Goal: Task Accomplishment & Management: Complete application form

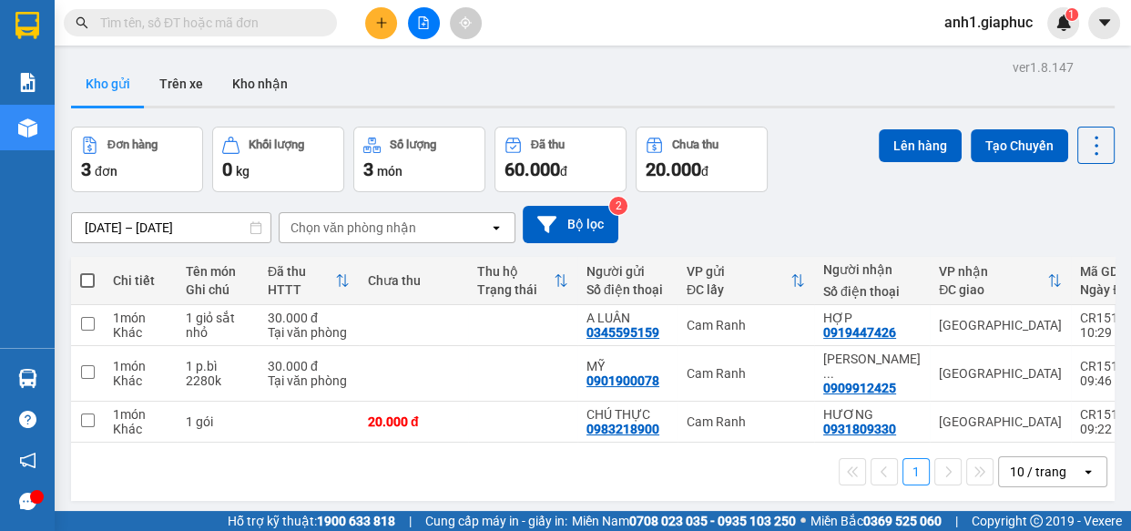
click at [1033, 467] on div "10 / trang" at bounding box center [1038, 472] width 56 height 18
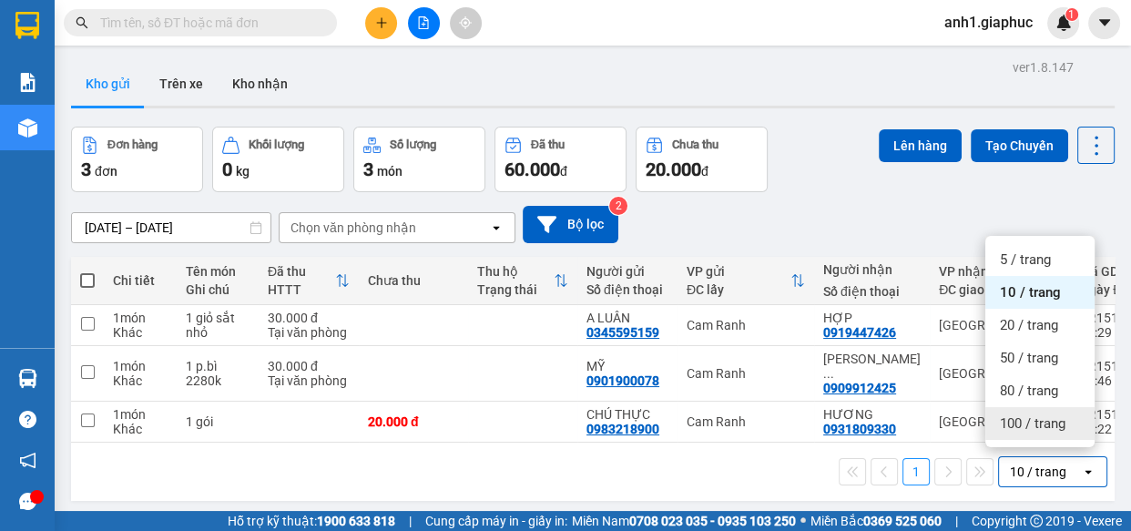
click at [1020, 419] on span "100 / trang" at bounding box center [1033, 423] width 66 height 18
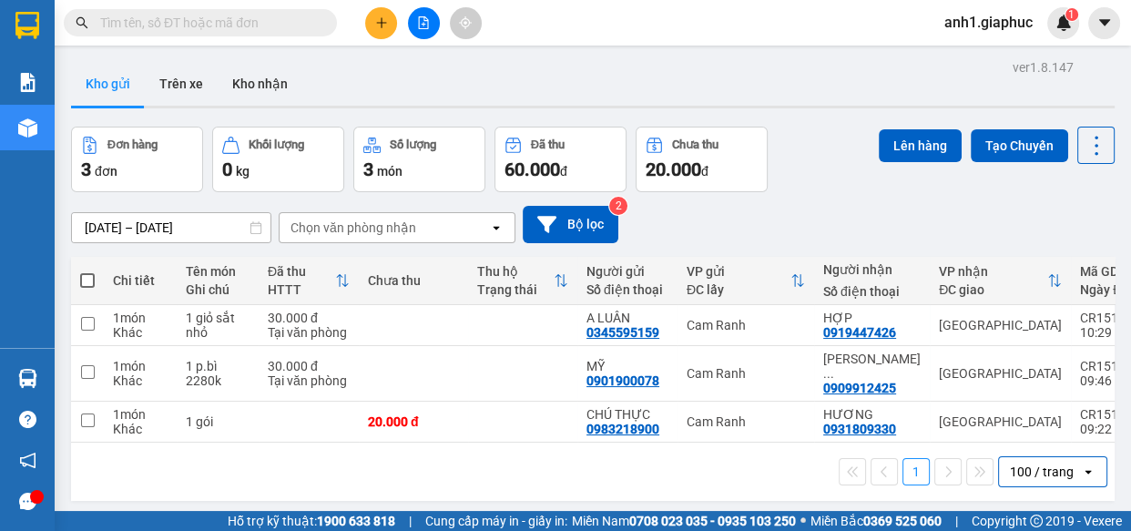
click at [243, 13] on input "text" at bounding box center [207, 23] width 215 height 20
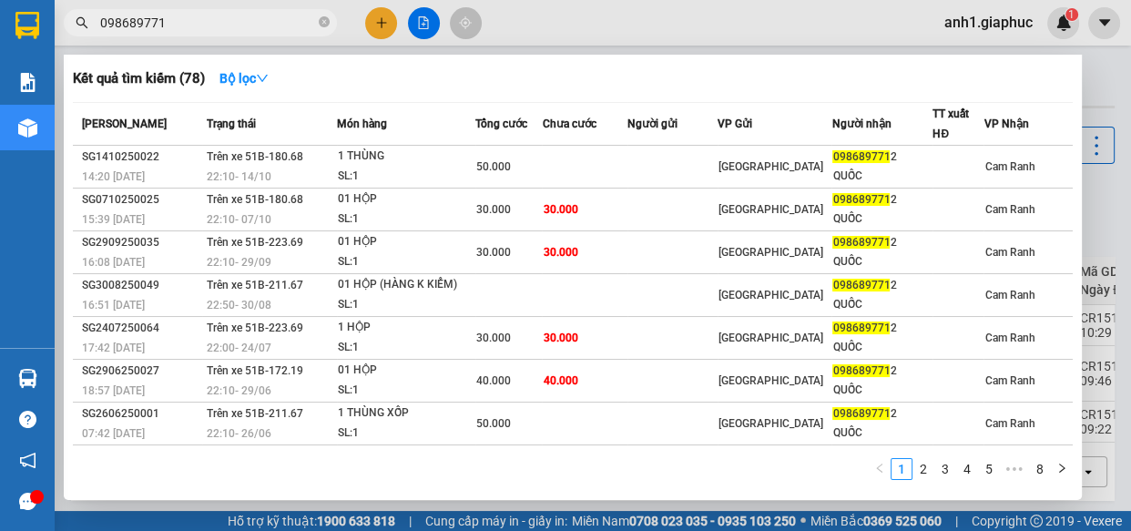
type input "0986897712"
click at [319, 23] on icon "close-circle" at bounding box center [324, 21] width 11 height 11
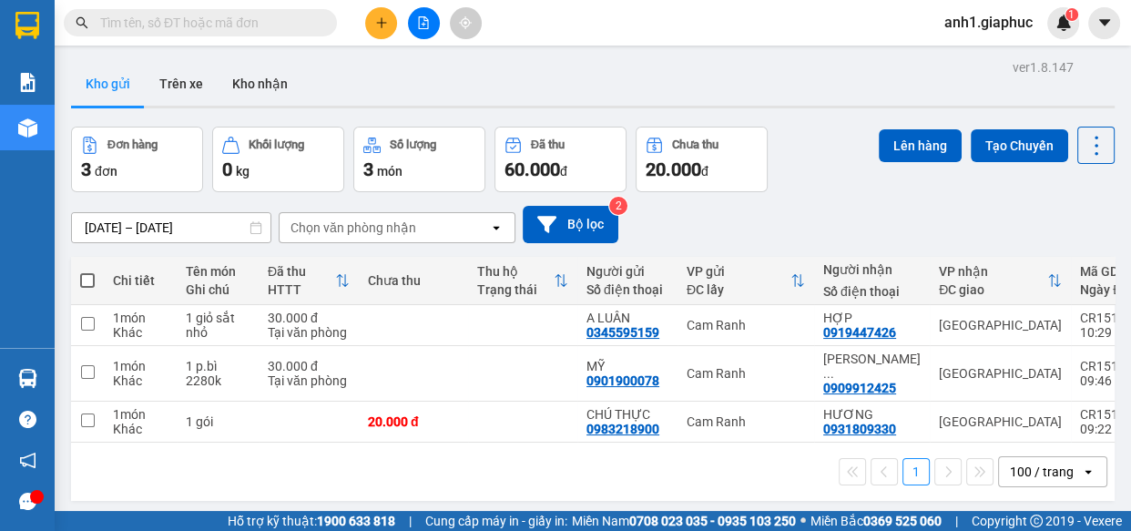
click at [126, 32] on input "text" at bounding box center [207, 23] width 215 height 20
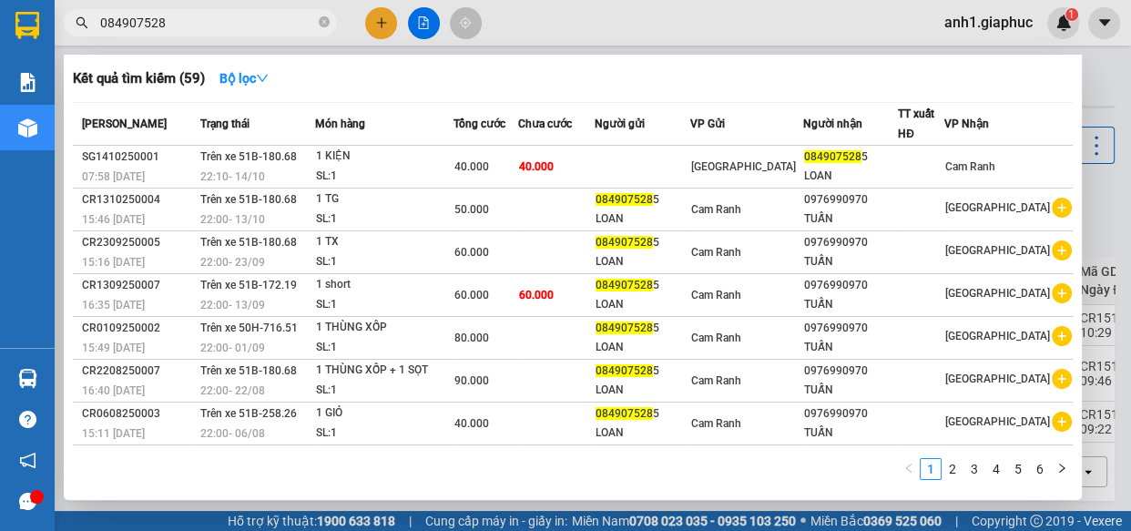
type input "0849075285"
click at [323, 23] on icon "close-circle" at bounding box center [324, 21] width 11 height 11
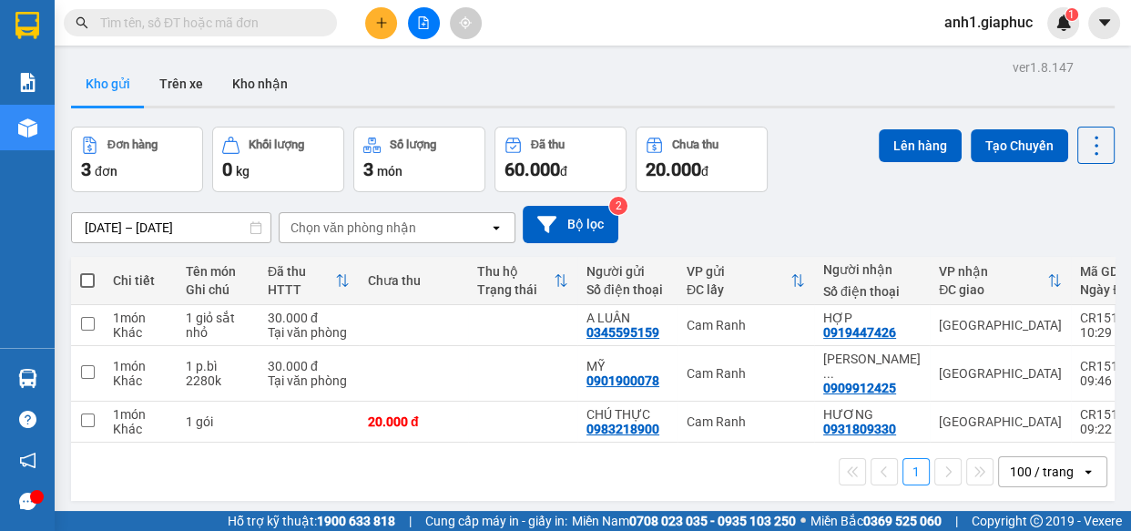
click at [221, 26] on input "text" at bounding box center [207, 23] width 215 height 20
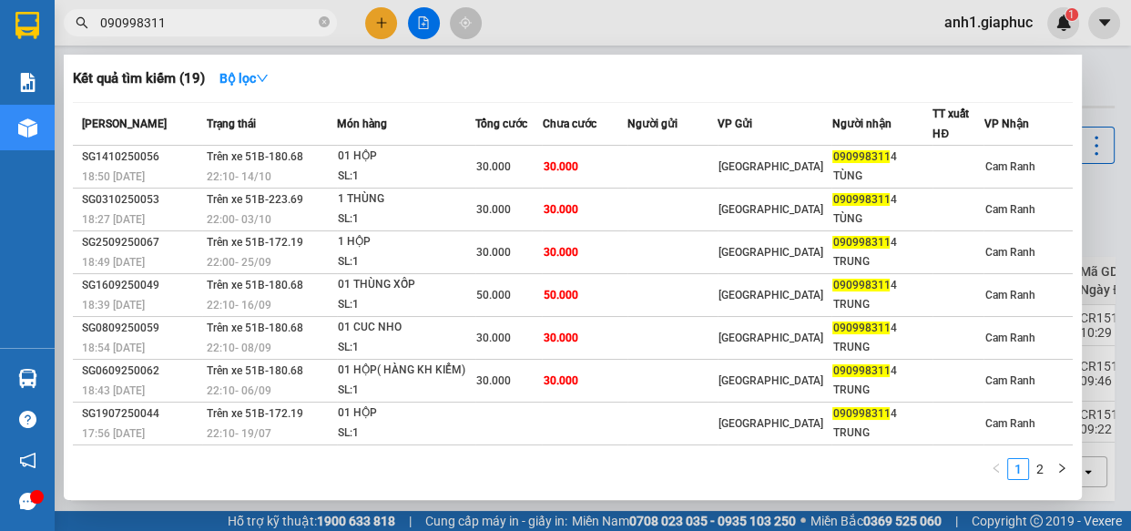
type input "0909983114"
click at [320, 20] on icon "close-circle" at bounding box center [324, 21] width 11 height 11
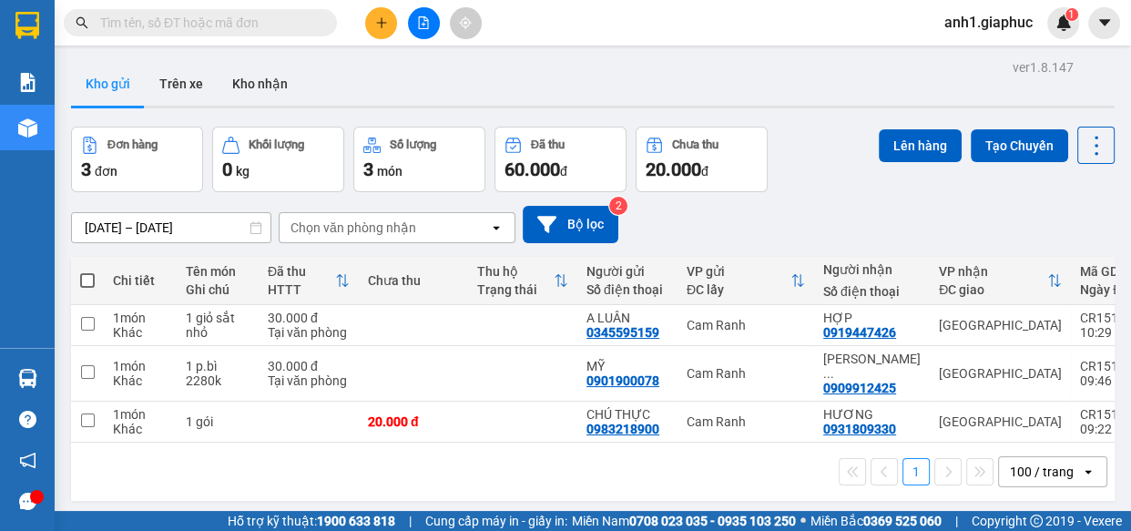
click at [166, 18] on input "text" at bounding box center [207, 23] width 215 height 20
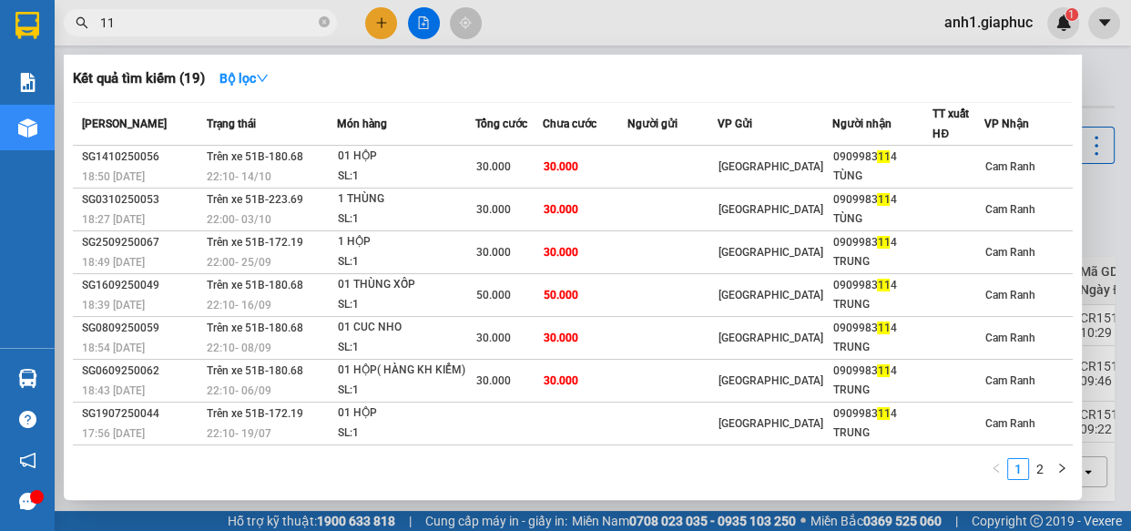
type input "114"
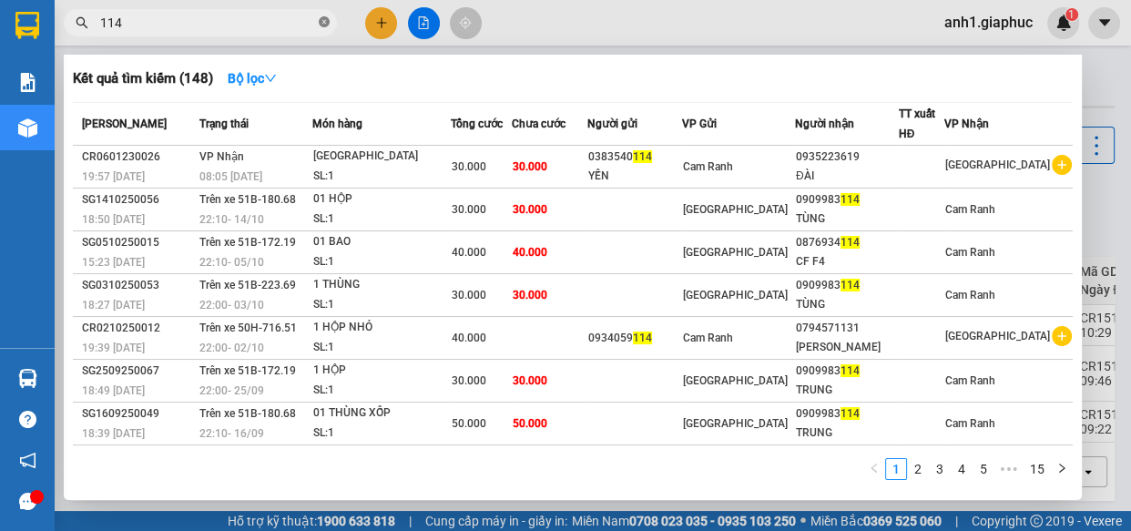
drag, startPoint x: 320, startPoint y: 21, endPoint x: 202, endPoint y: 106, distance: 144.9
click at [321, 21] on icon "close-circle" at bounding box center [324, 21] width 11 height 11
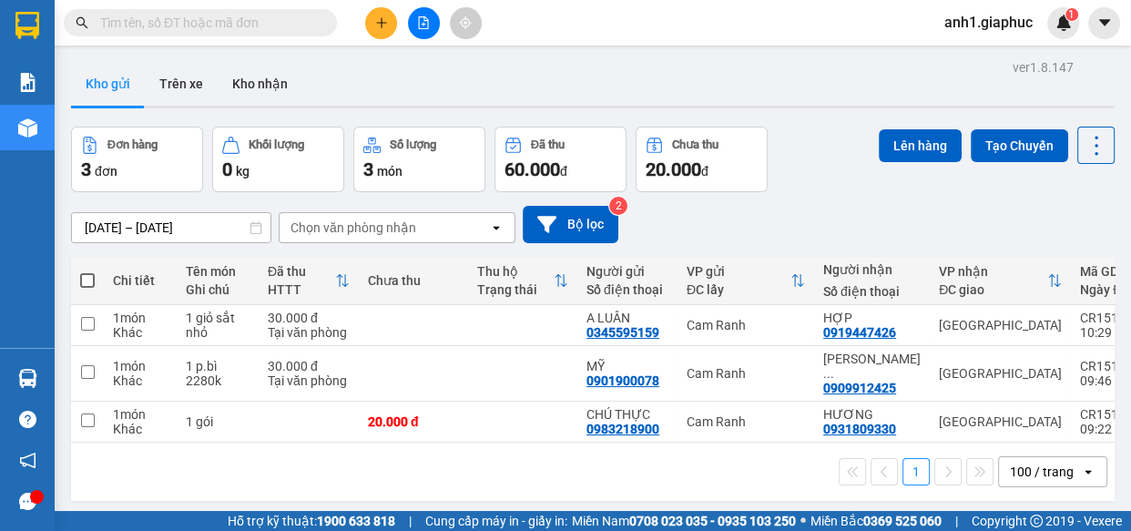
click at [165, 19] on input "text" at bounding box center [207, 23] width 215 height 20
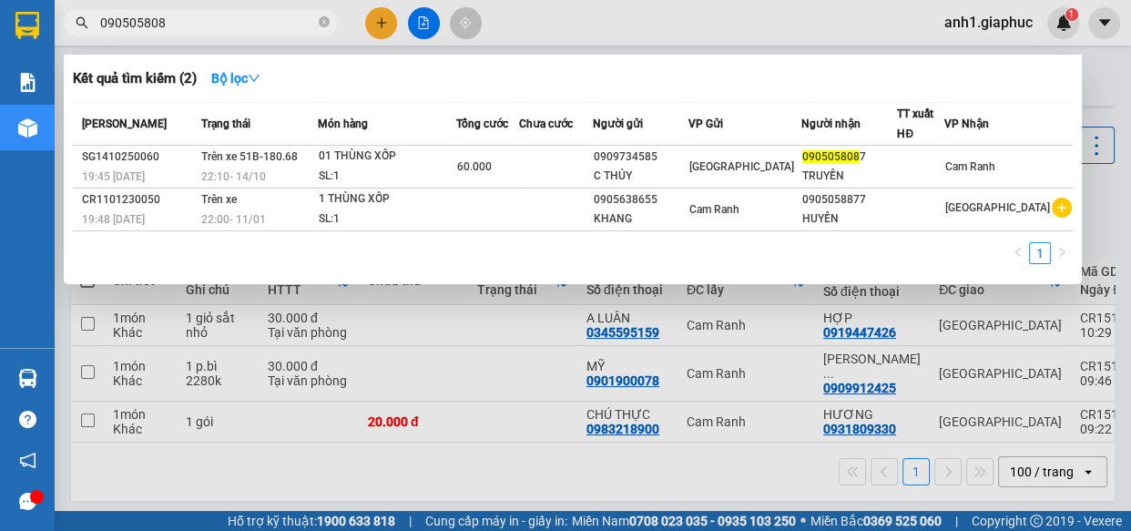
type input "0905058087"
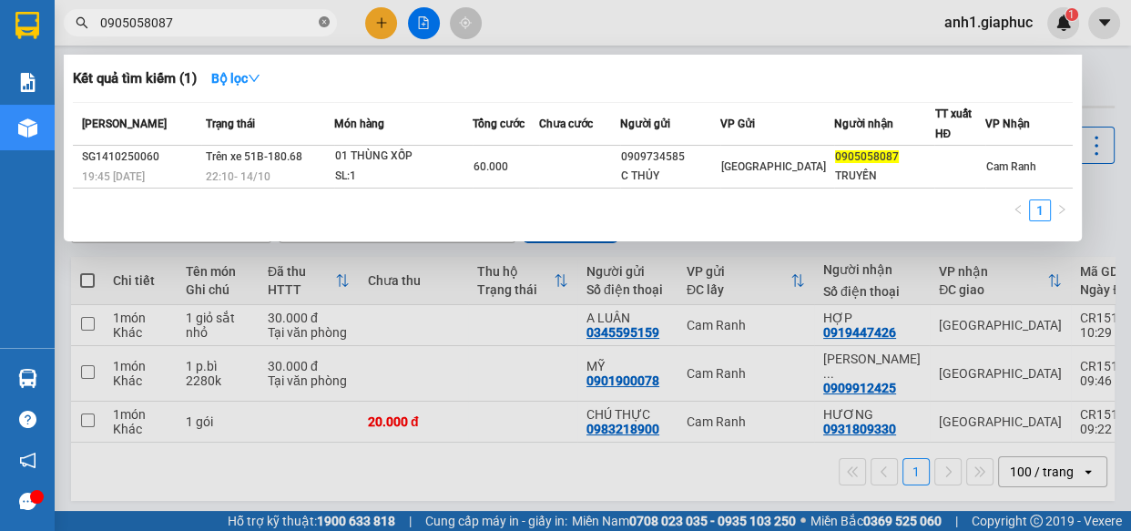
click at [322, 23] on icon "close-circle" at bounding box center [324, 21] width 11 height 11
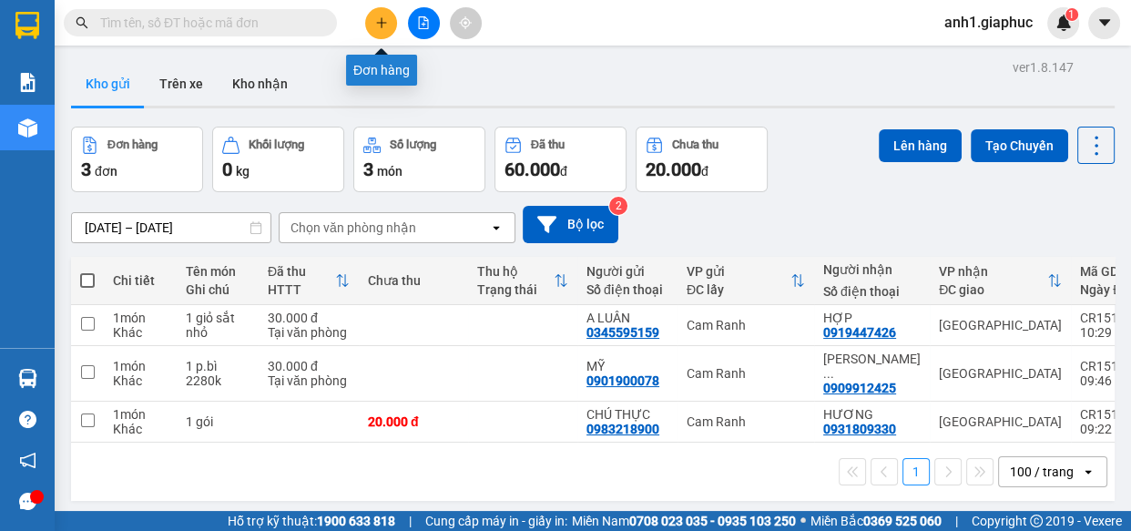
click at [381, 18] on icon "plus" at bounding box center [381, 22] width 1 height 10
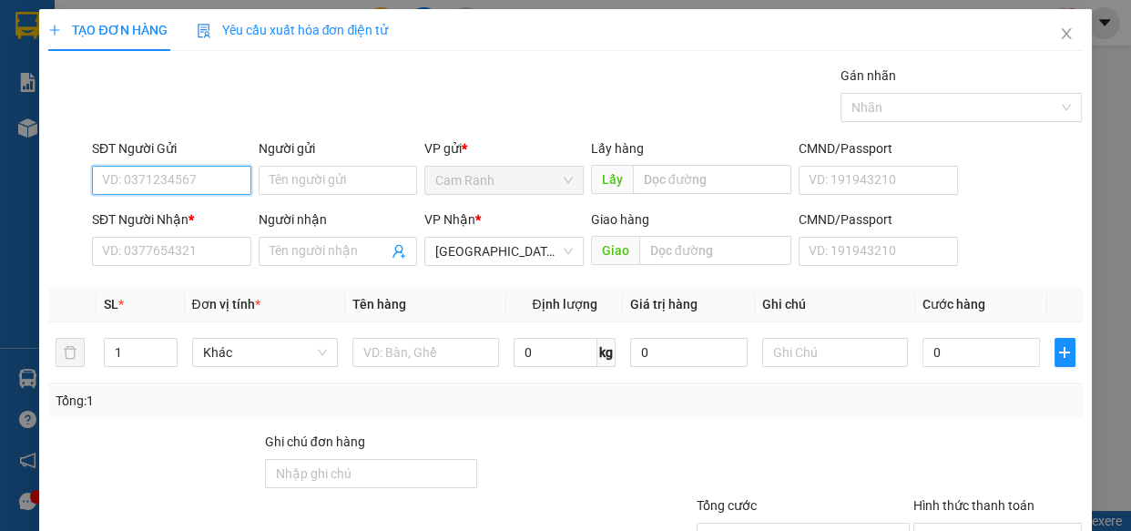
click at [154, 179] on input "SĐT Người Gửi" at bounding box center [171, 180] width 159 height 29
click at [142, 182] on input "SĐT Người Gửi" at bounding box center [171, 180] width 159 height 29
type input "0376826766"
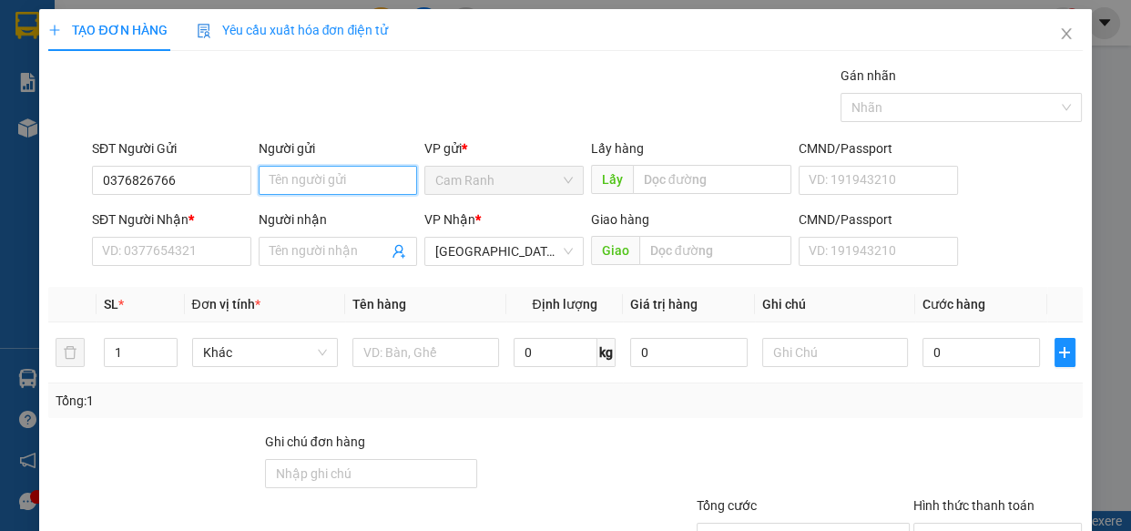
click at [274, 175] on input "Người gửi" at bounding box center [338, 180] width 159 height 29
click at [133, 252] on input "SĐT Người Nhận *" at bounding box center [171, 251] width 159 height 29
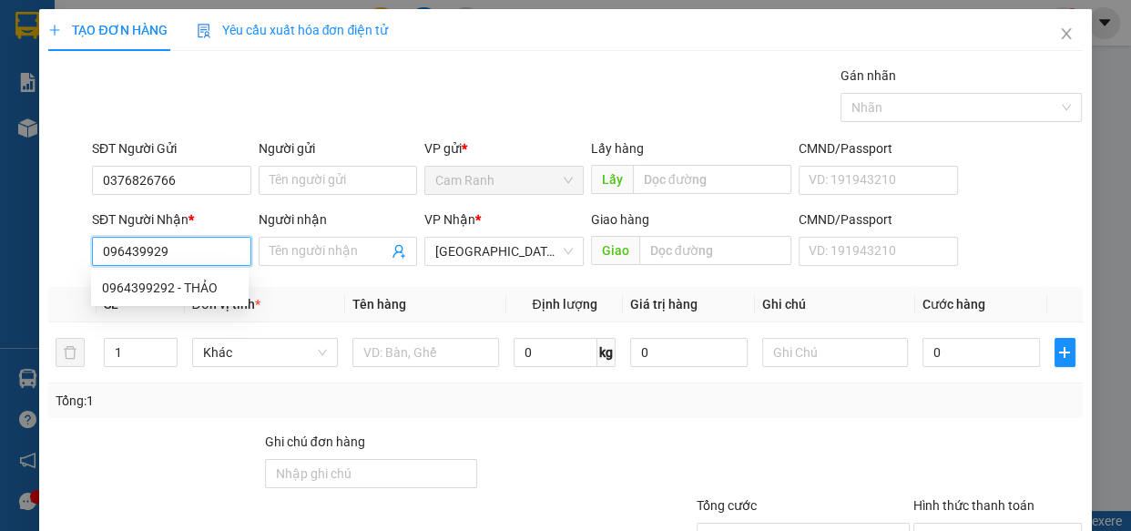
type input "0964399292"
click at [183, 284] on div "0964399292 - THẢO" at bounding box center [170, 288] width 136 height 20
type input "THẢO"
type input "0964399292"
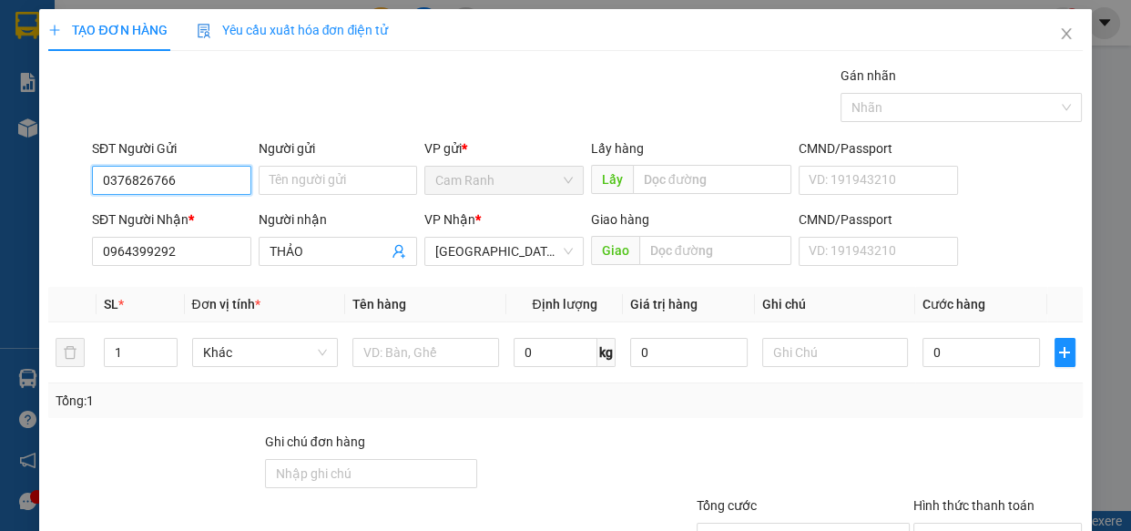
click at [185, 171] on input "0376826766" at bounding box center [171, 180] width 159 height 29
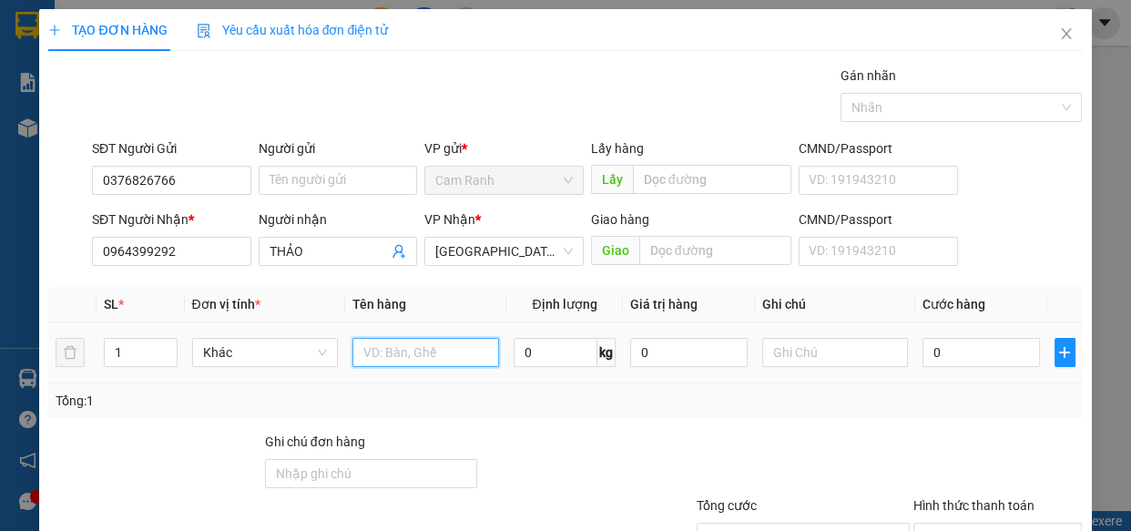
click at [394, 360] on input "text" at bounding box center [426, 352] width 147 height 29
type input "1"
type input "1 thùng giấy"
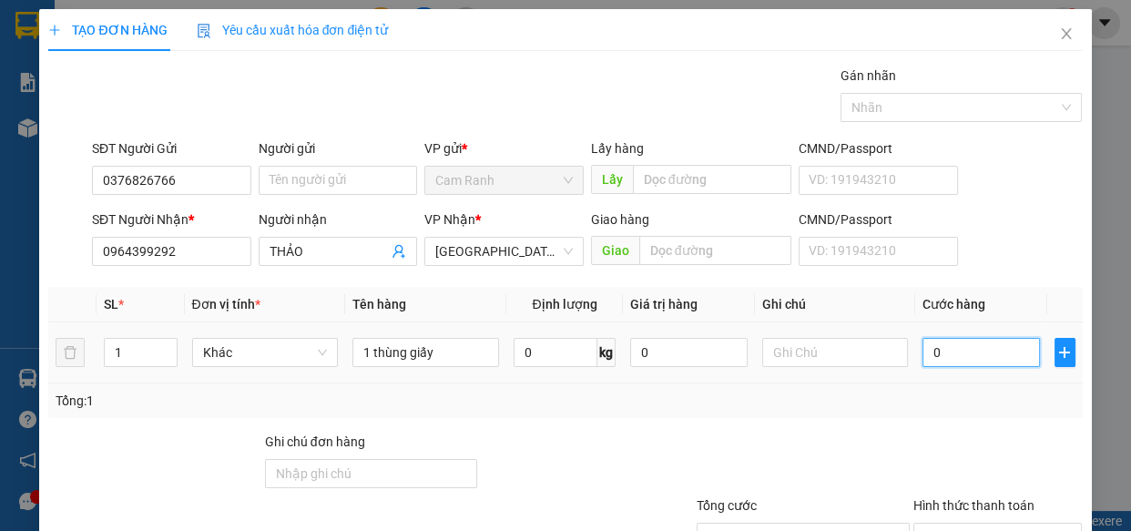
click at [926, 355] on input "0" at bounding box center [982, 352] width 118 height 29
type input "3"
type input "30"
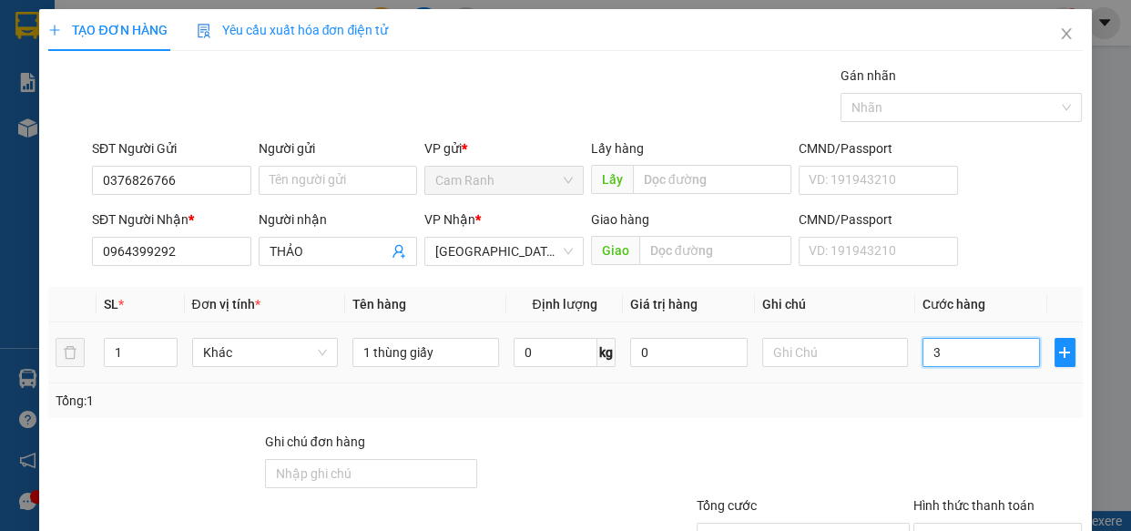
type input "30"
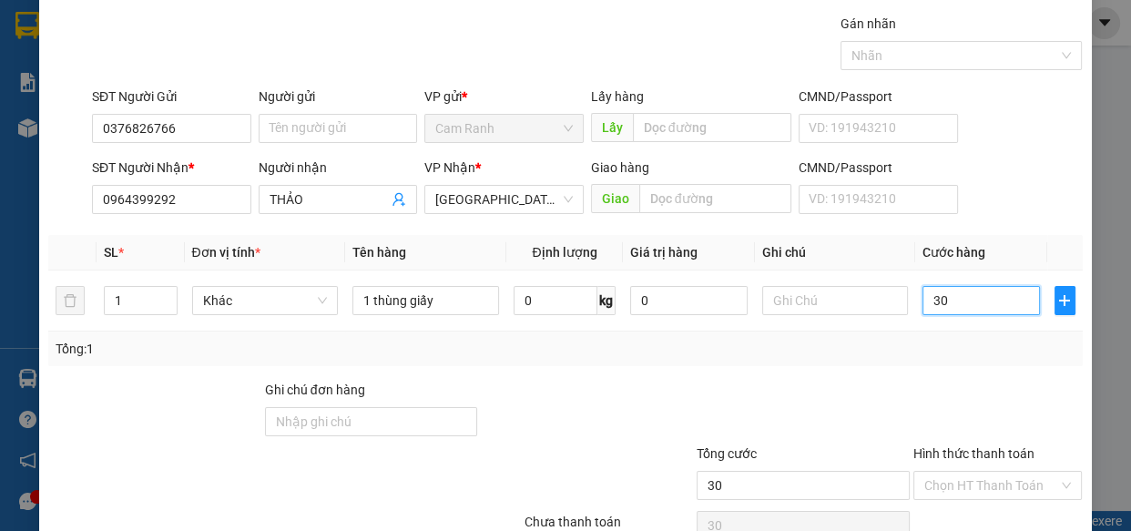
scroll to position [142, 0]
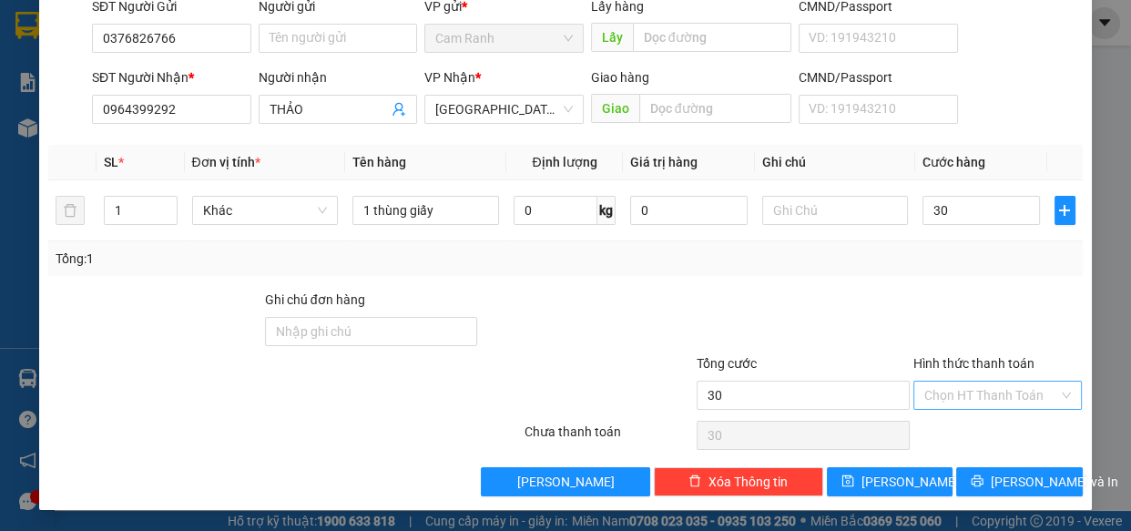
type input "30.000"
click at [986, 393] on input "Hình thức thanh toán" at bounding box center [992, 395] width 135 height 27
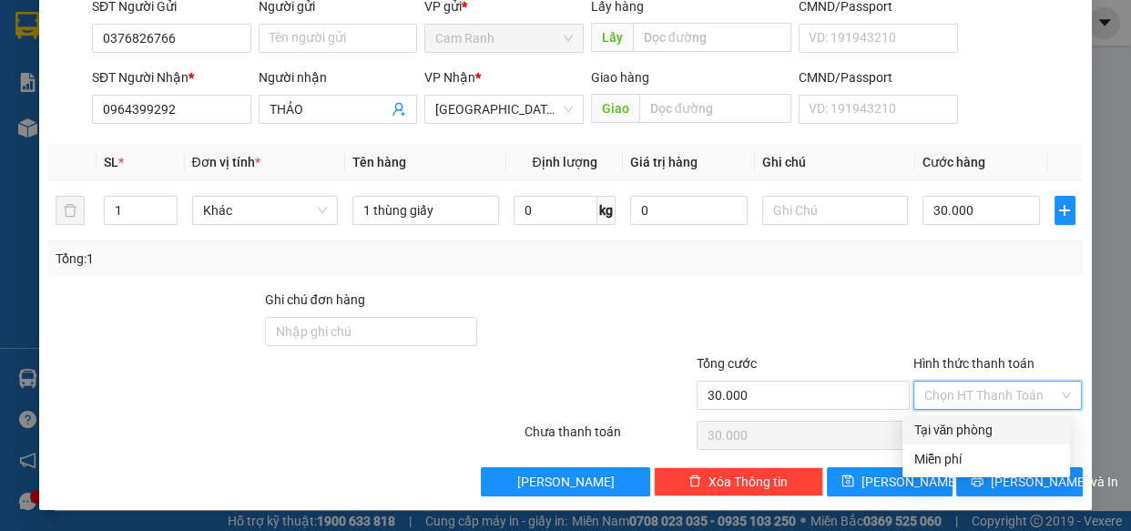
click at [987, 427] on div "Tại văn phòng" at bounding box center [987, 430] width 146 height 20
type input "0"
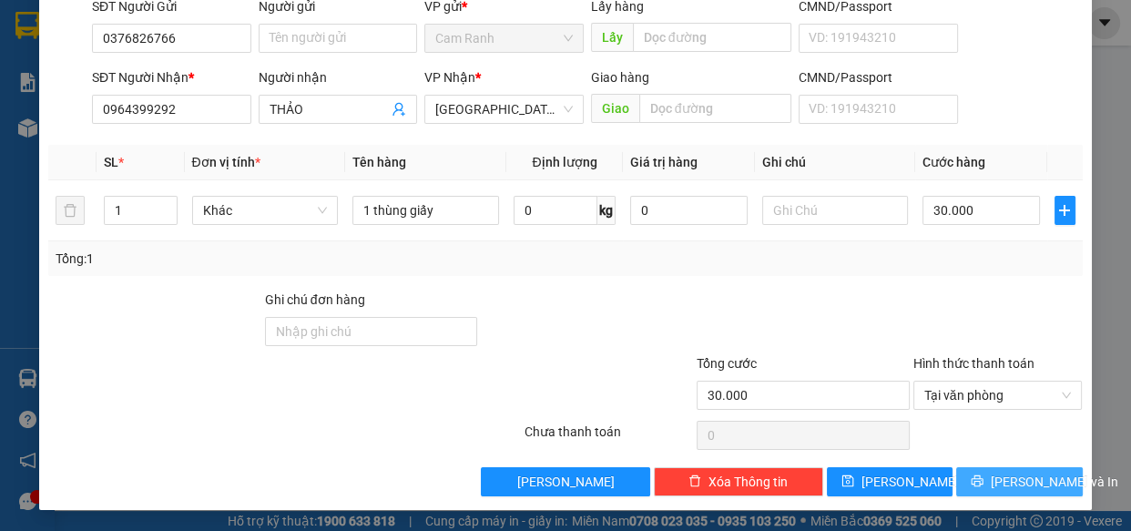
click at [999, 474] on span "[PERSON_NAME] và In" at bounding box center [1055, 482] width 128 height 20
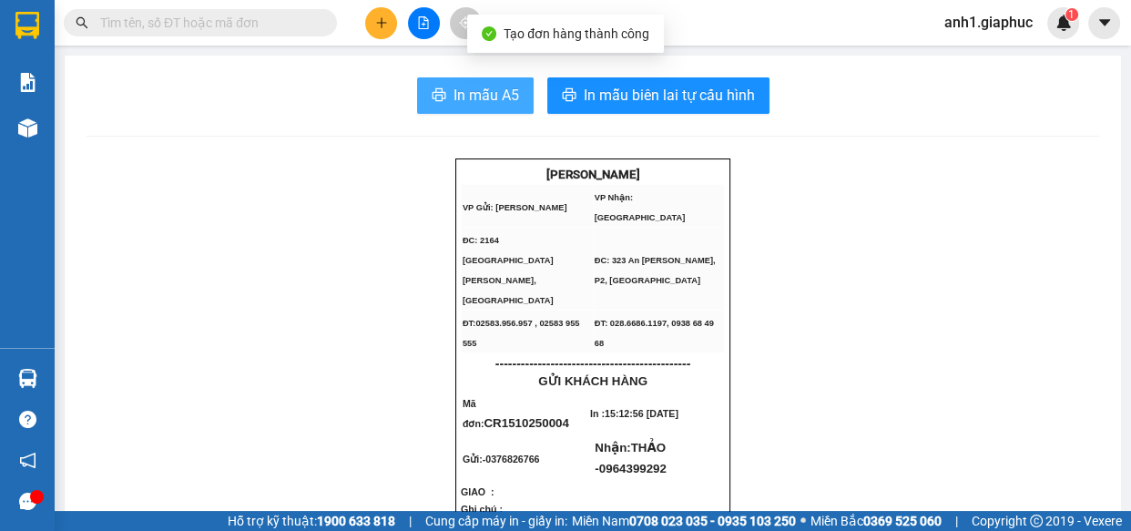
click at [454, 100] on span "In mẫu A5" at bounding box center [487, 95] width 66 height 23
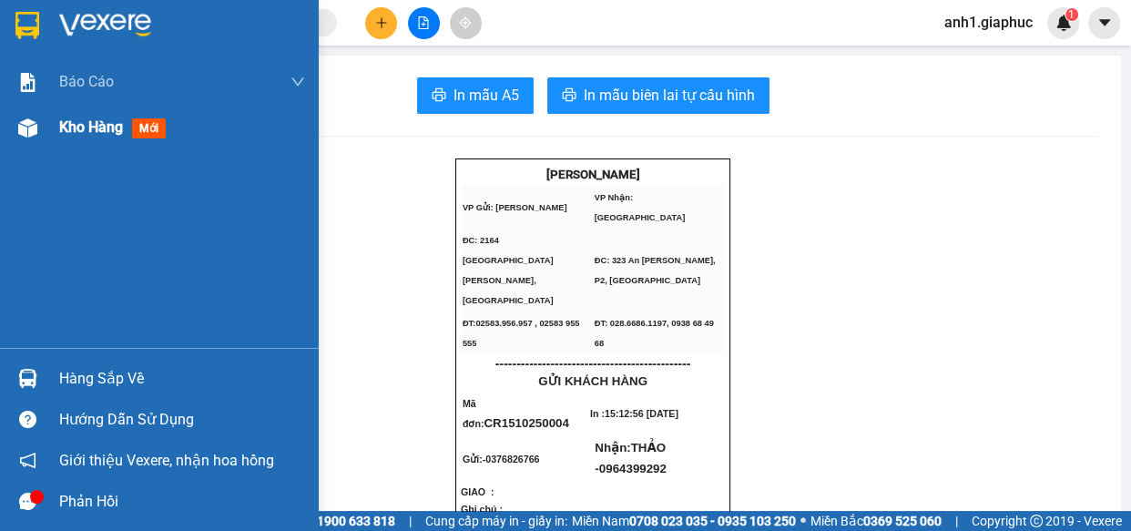
click at [106, 137] on div "Kho hàng mới" at bounding box center [116, 127] width 114 height 23
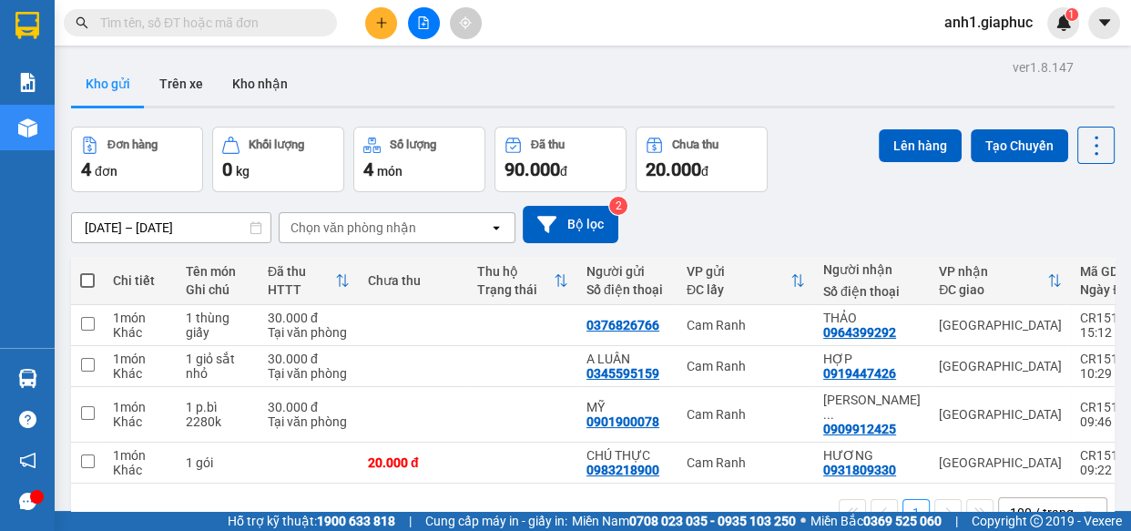
click at [181, 21] on input "text" at bounding box center [207, 23] width 215 height 20
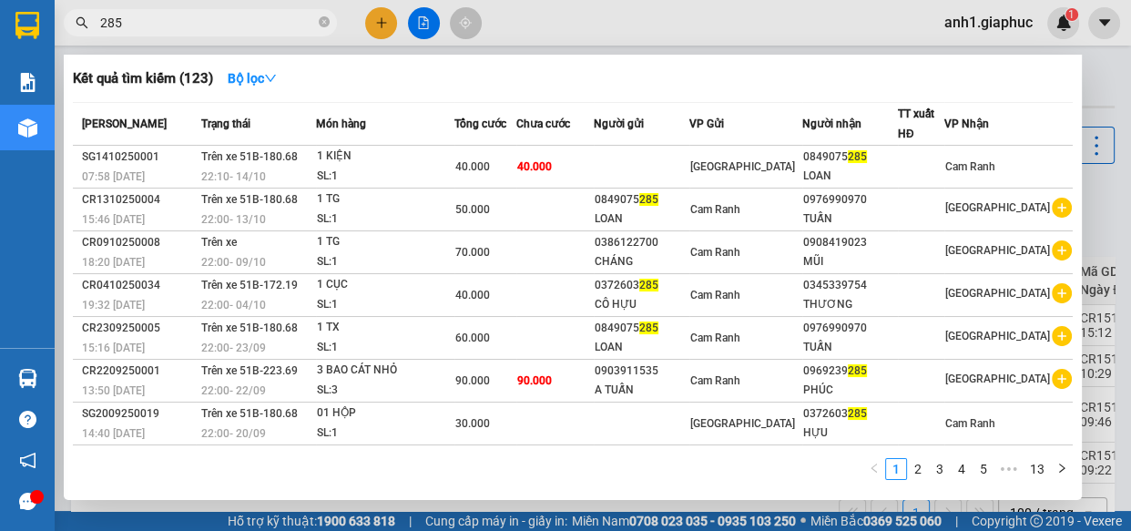
click at [100, 23] on input "285" at bounding box center [207, 23] width 215 height 20
type input "5285"
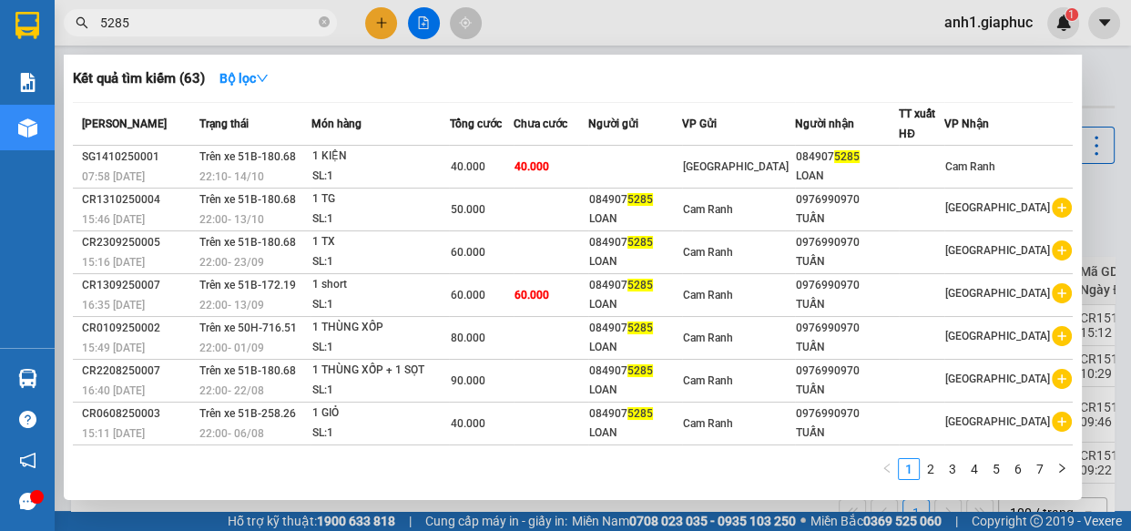
drag, startPoint x: 328, startPoint y: 20, endPoint x: 286, endPoint y: 26, distance: 42.3
click at [323, 22] on icon "close-circle" at bounding box center [324, 21] width 11 height 11
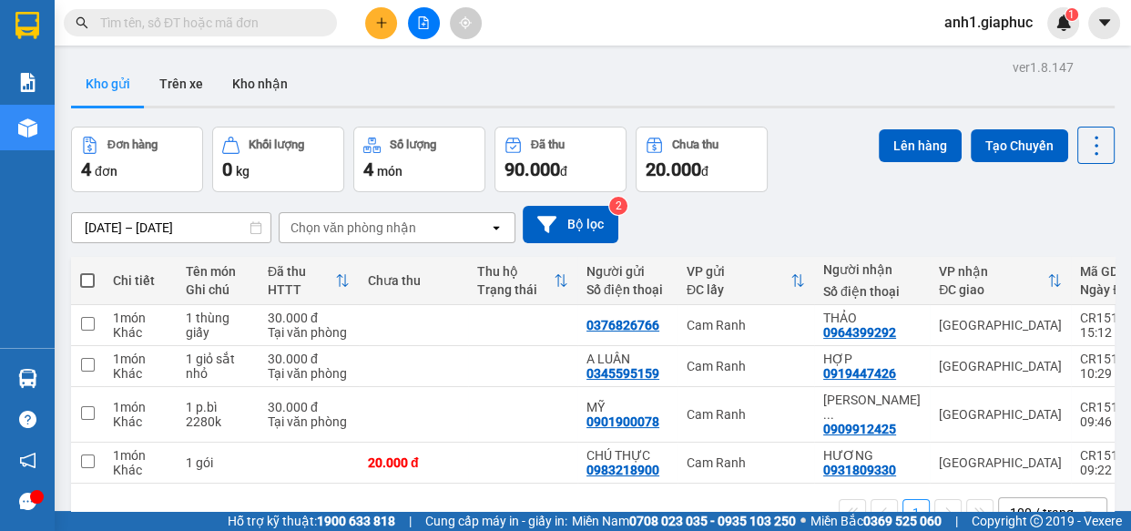
click at [193, 26] on input "text" at bounding box center [207, 23] width 215 height 20
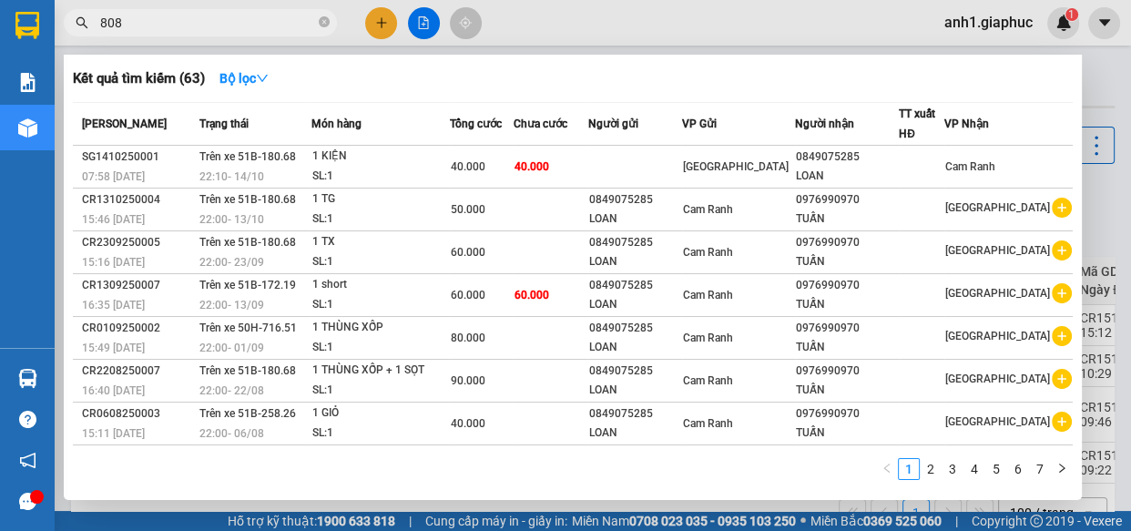
type input "8087"
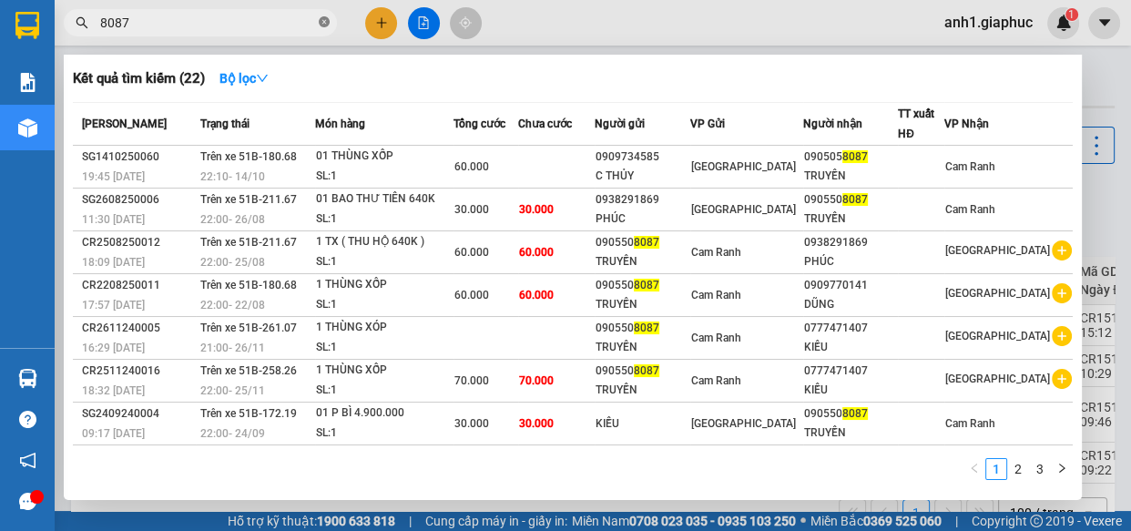
click at [325, 19] on icon "close-circle" at bounding box center [324, 21] width 11 height 11
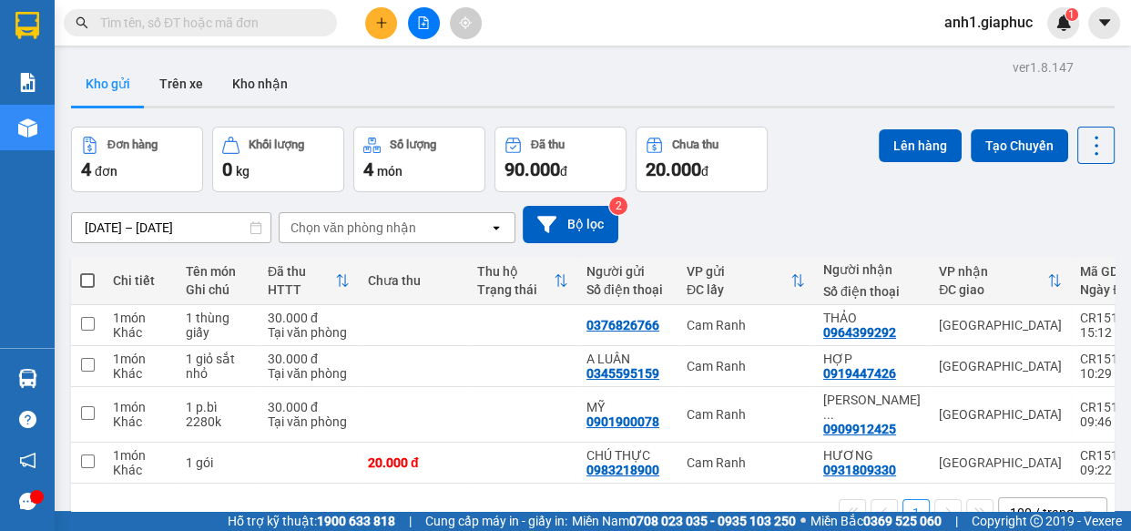
click at [178, 26] on input "text" at bounding box center [207, 23] width 215 height 20
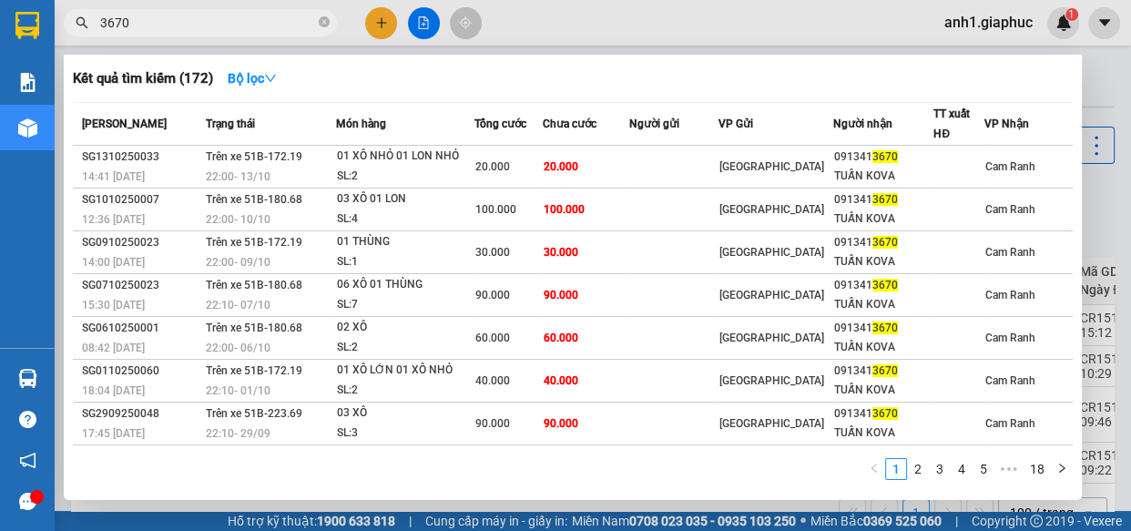
type input "3670"
